Goal: Navigation & Orientation: Find specific page/section

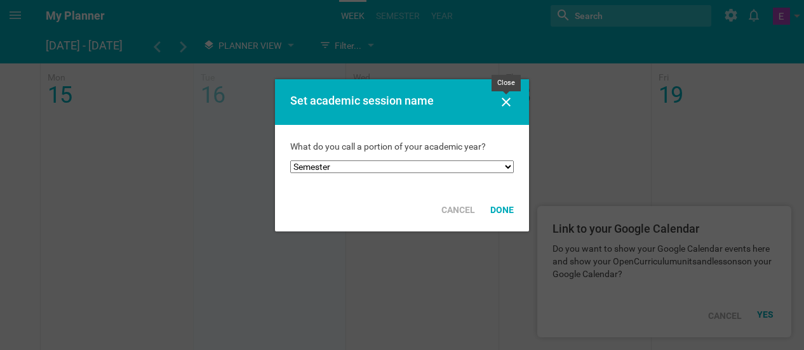
click at [512, 101] on icon at bounding box center [505, 102] width 15 height 15
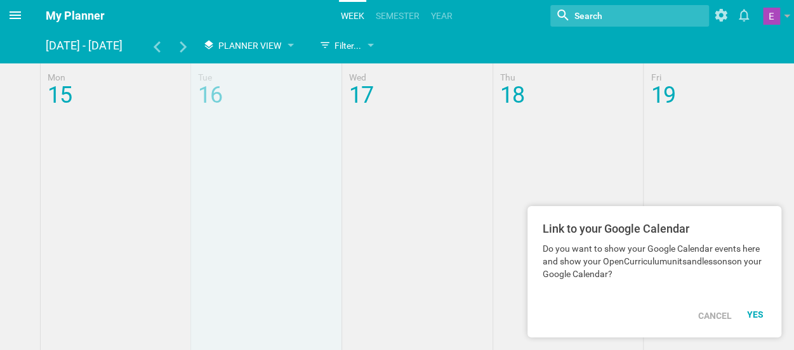
click at [24, 16] on span at bounding box center [15, 15] width 30 height 30
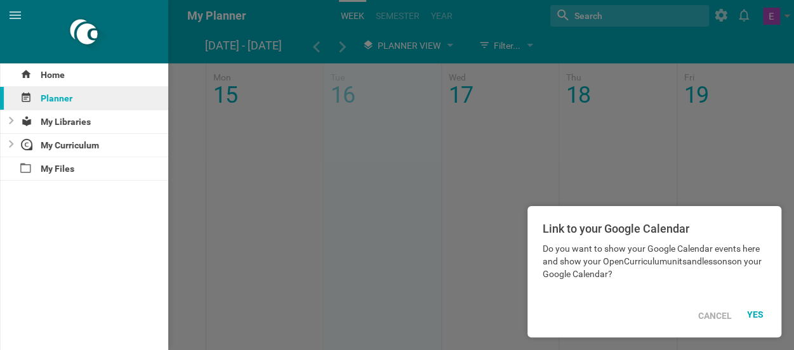
click at [69, 101] on div "Planner" at bounding box center [84, 98] width 168 height 23
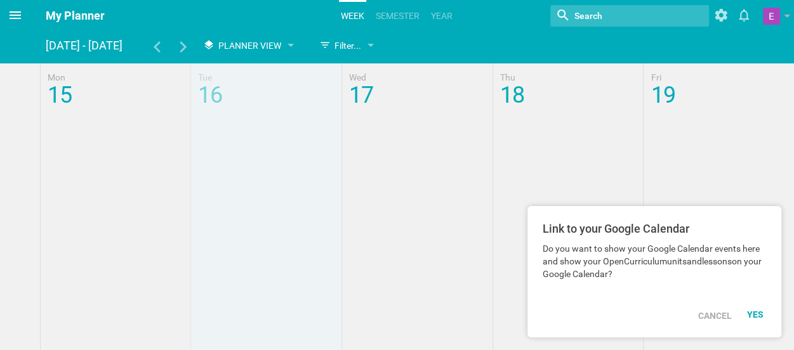
click at [14, 17] on icon at bounding box center [15, 15] width 15 height 15
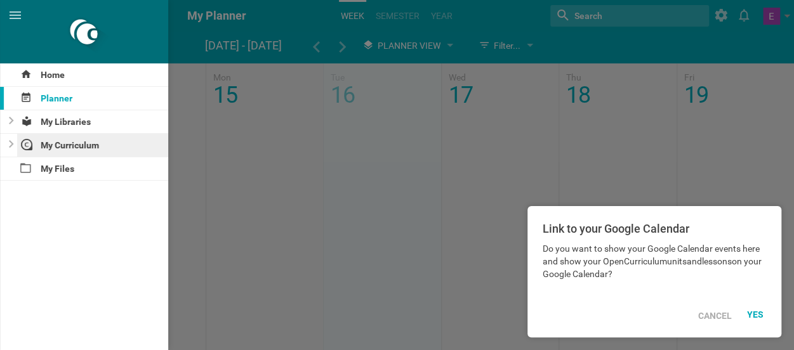
click at [69, 143] on div "My Curriculum" at bounding box center [93, 145] width 152 height 23
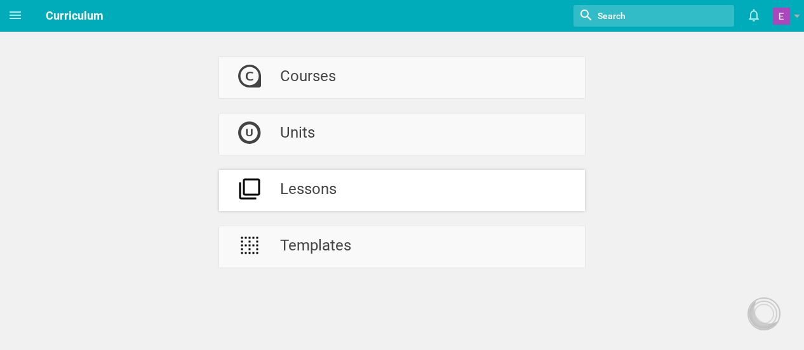
click at [265, 188] on div at bounding box center [249, 190] width 61 height 41
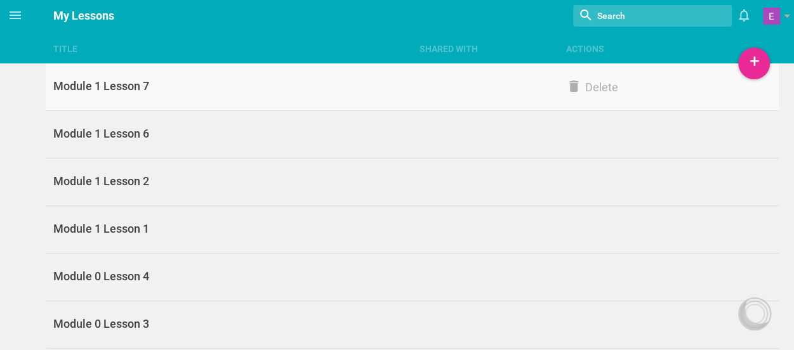
click at [208, 86] on div "Module 1 Lesson 7" at bounding box center [229, 86] width 366 height 15
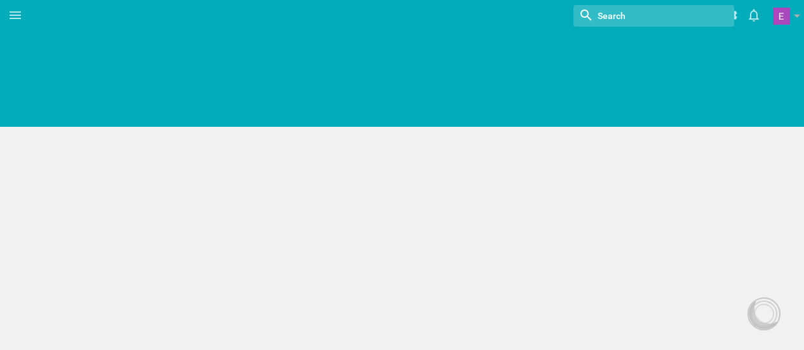
click at [208, 86] on div "Home Planner My Libraries My Curriculum My Files Nothing found with term "" Cha…" at bounding box center [402, 175] width 804 height 350
